Goal: Task Accomplishment & Management: Use online tool/utility

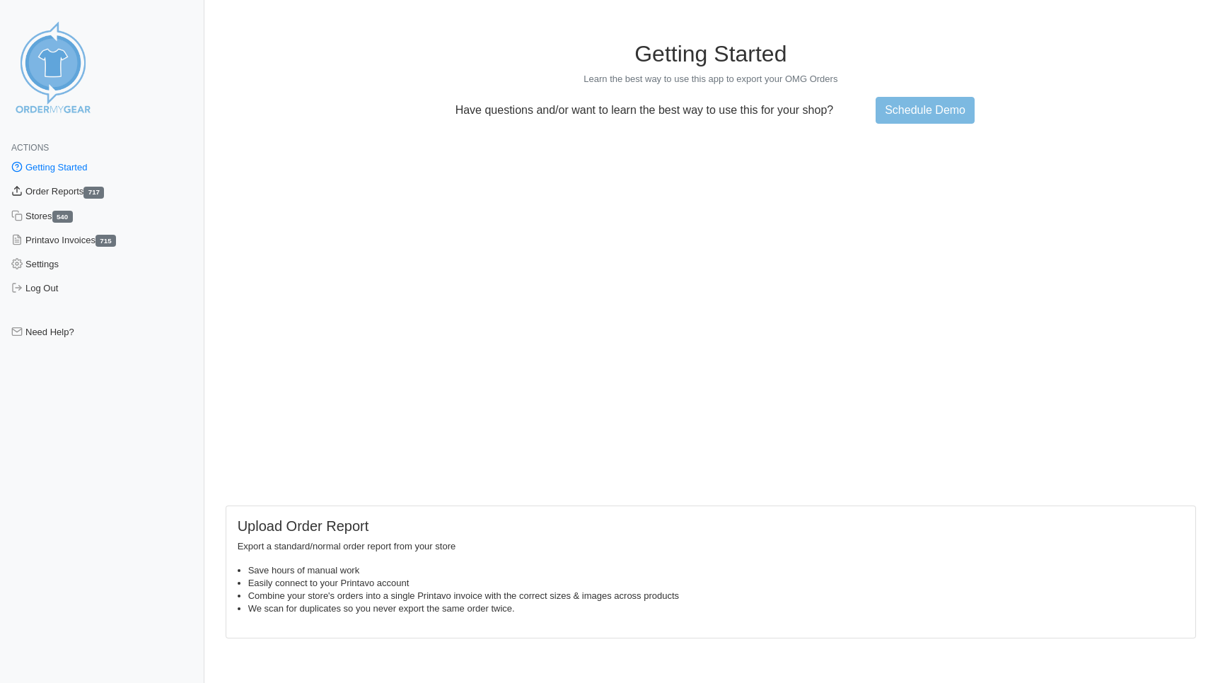
click at [77, 188] on link "Order Reports 717" at bounding box center [102, 192] width 204 height 24
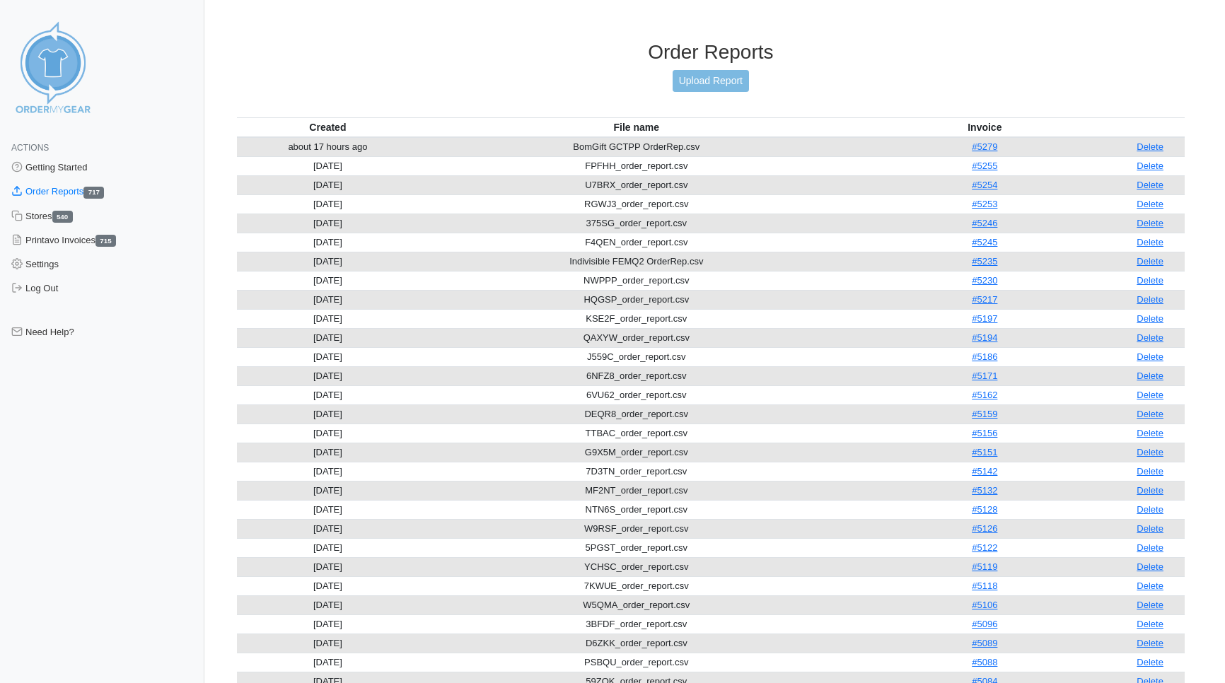
click at [706, 117] on th "File name" at bounding box center [636, 127] width 435 height 20
click at [697, 79] on link "Upload Report" at bounding box center [711, 81] width 76 height 22
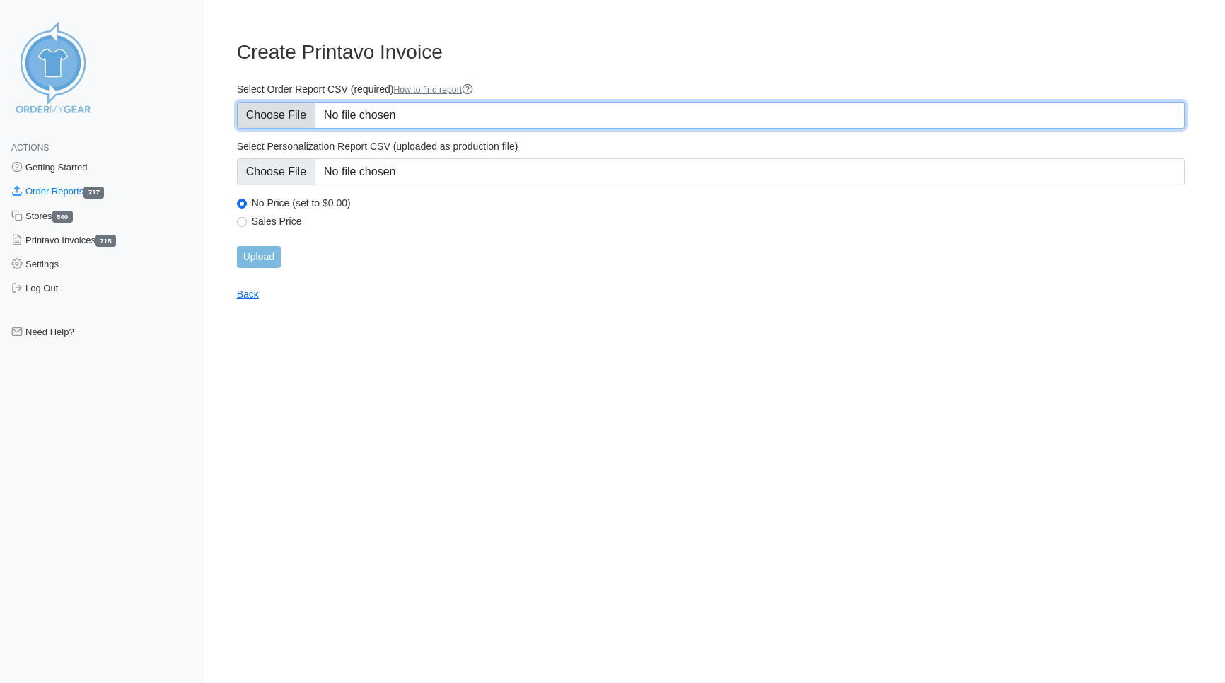
click at [292, 120] on input "Select Order Report CSV (required) How to find report" at bounding box center [711, 115] width 948 height 27
type input "C:\fakepath\BWU2N_order_report.csv"
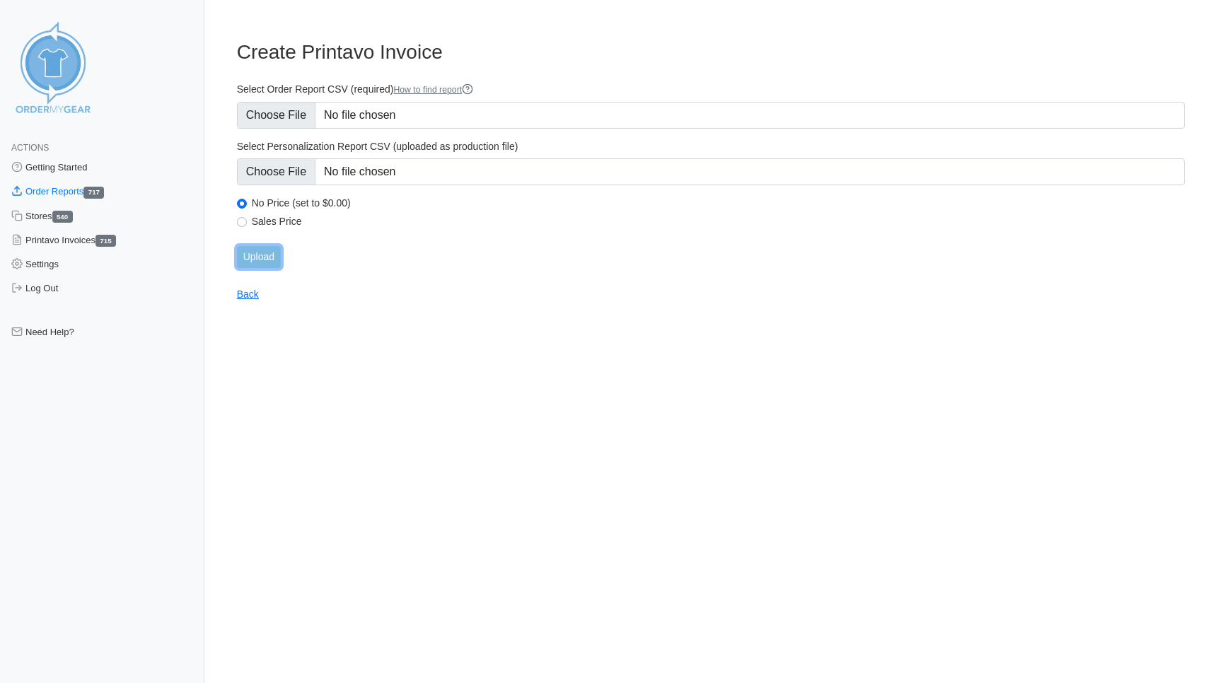
click at [270, 265] on input "Upload" at bounding box center [259, 257] width 44 height 22
